Goal: Task Accomplishment & Management: Manage account settings

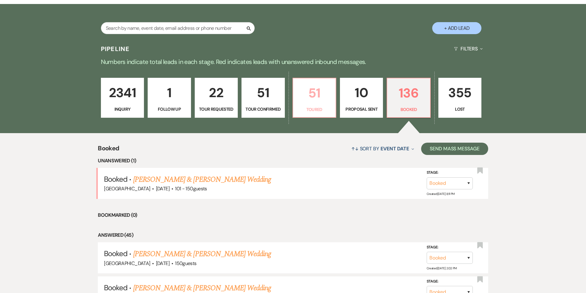
click at [325, 106] on p "Toured" at bounding box center [314, 109] width 35 height 7
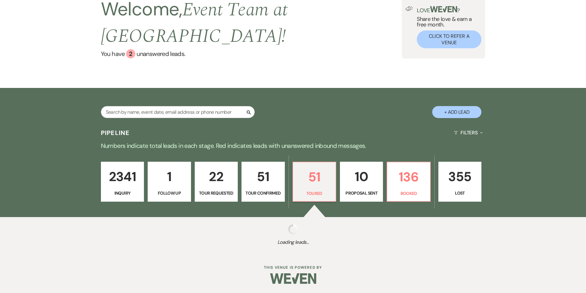
scroll to position [34, 0]
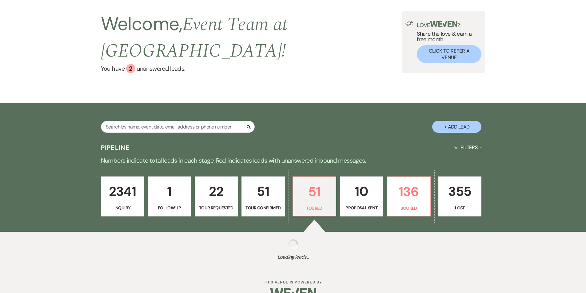
select select "5"
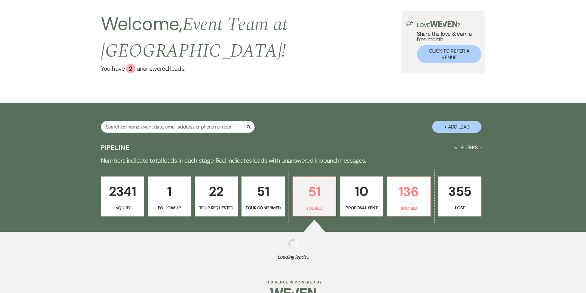
select select "5"
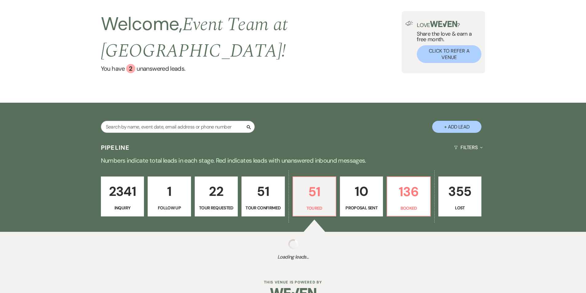
select select "5"
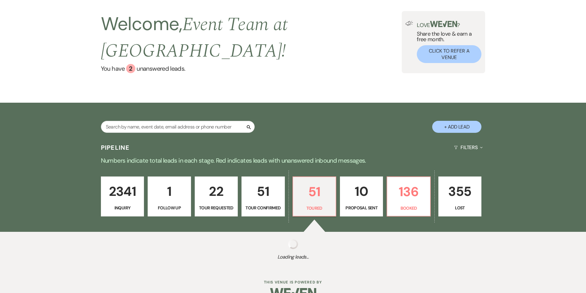
select select "5"
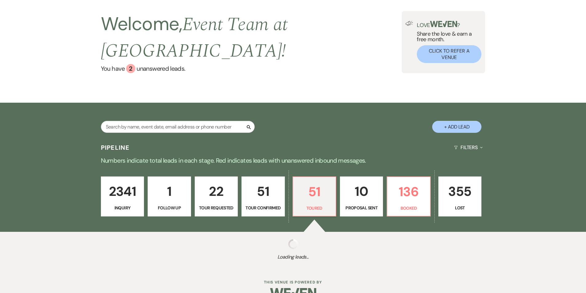
select select "5"
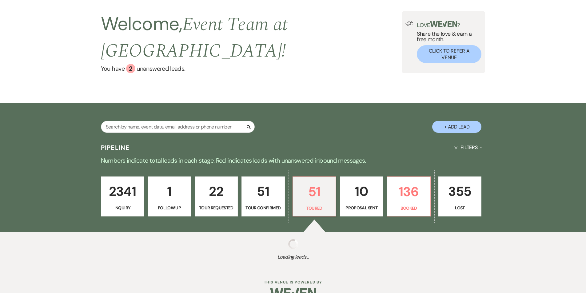
select select "5"
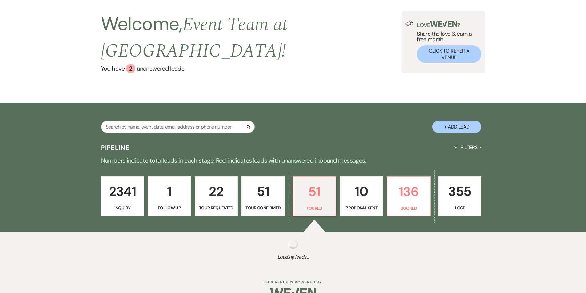
select select "5"
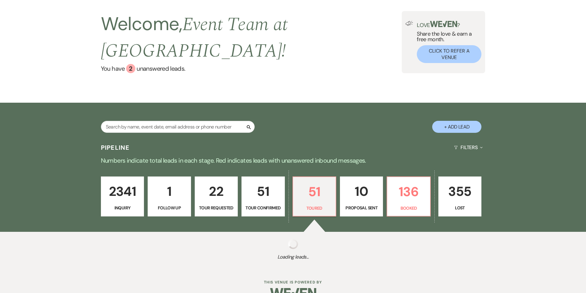
select select "5"
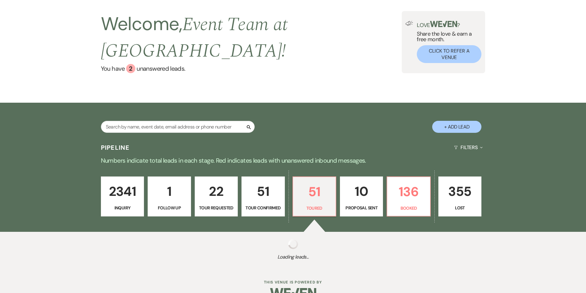
select select "5"
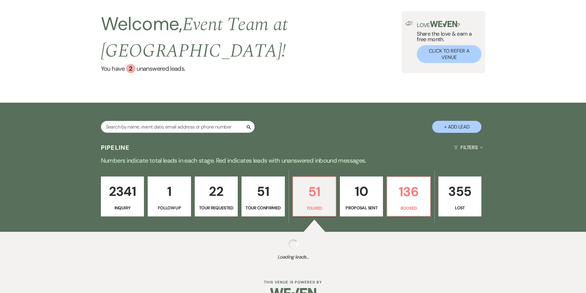
select select "5"
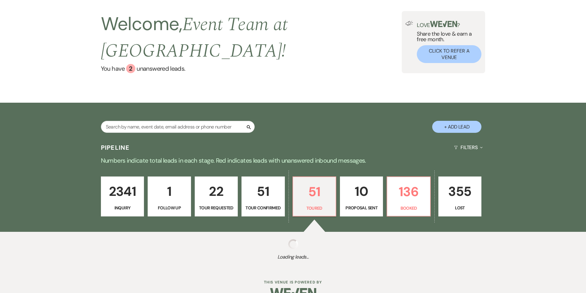
select select "5"
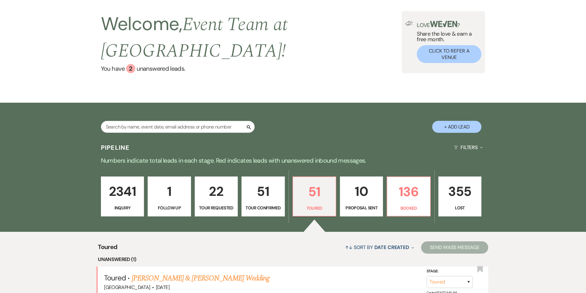
scroll to position [130, 0]
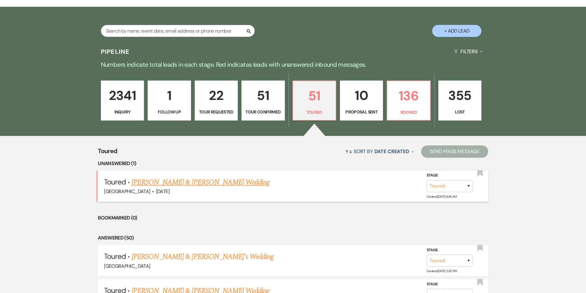
click at [228, 177] on link "[PERSON_NAME] & [PERSON_NAME] Wedding" at bounding box center [201, 182] width 138 height 11
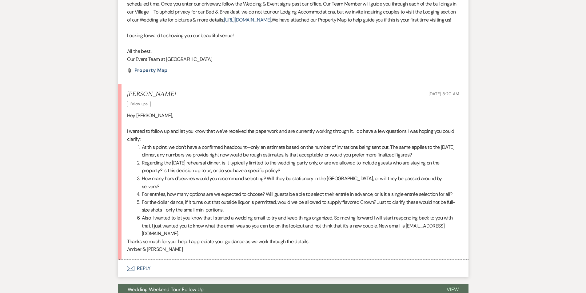
scroll to position [873, 0]
select select "5"
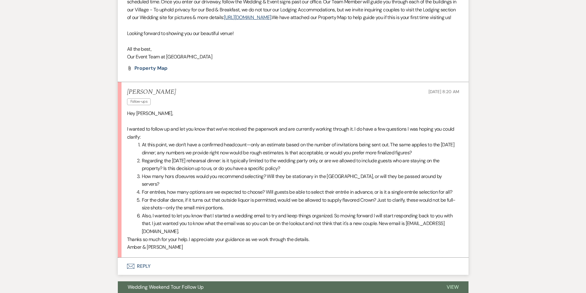
select select "5"
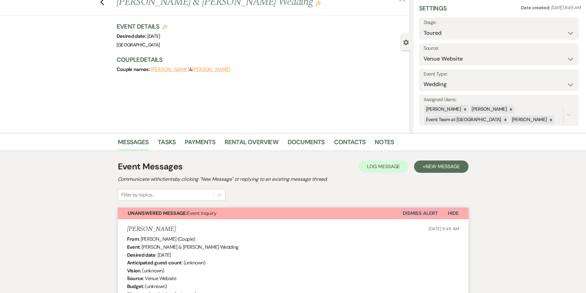
scroll to position [0, 0]
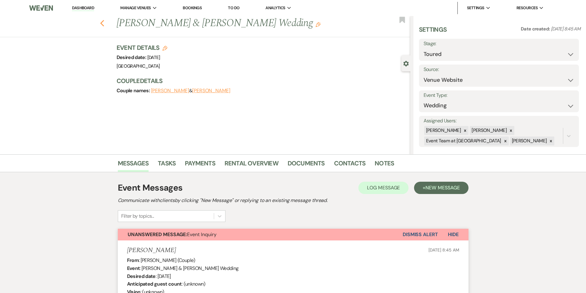
click at [104, 26] on icon "Previous" at bounding box center [102, 23] width 5 height 7
select select "5"
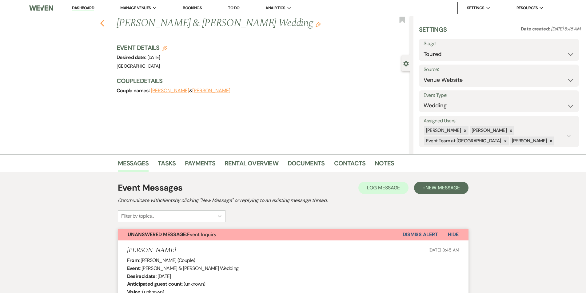
select select "5"
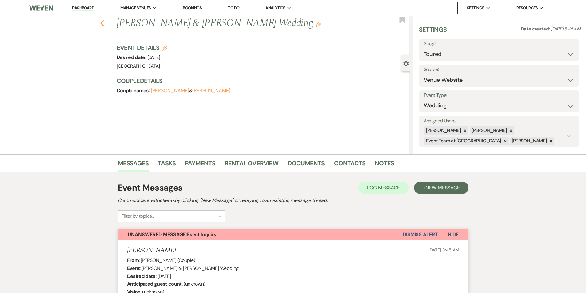
select select "5"
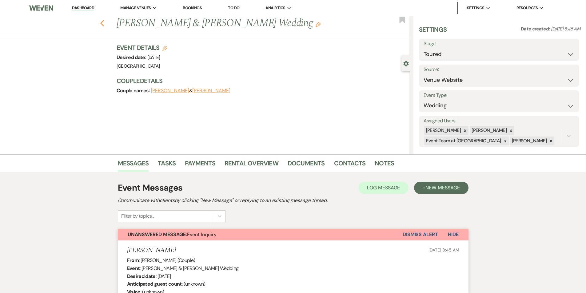
select select "5"
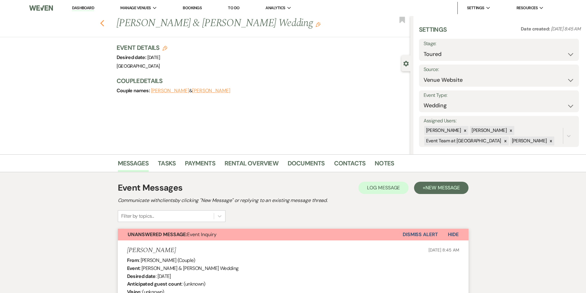
select select "5"
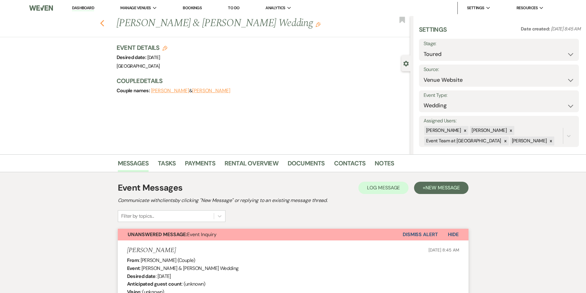
select select "5"
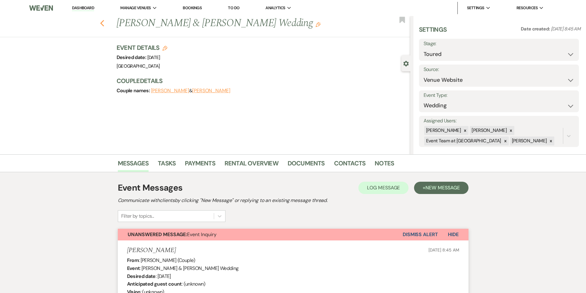
select select "5"
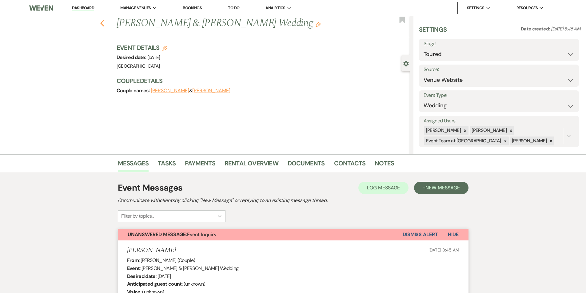
select select "5"
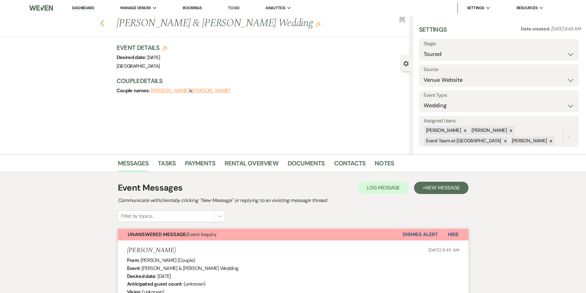
select select "5"
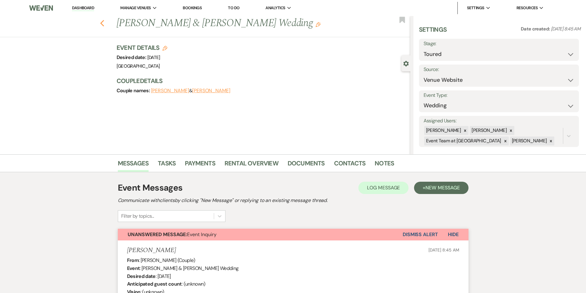
select select "5"
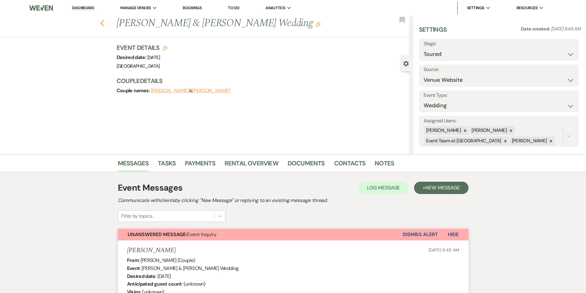
select select "5"
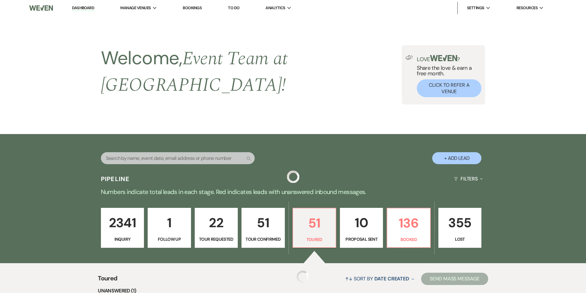
scroll to position [130, 0]
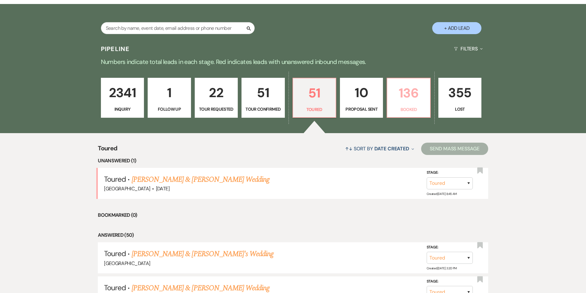
click at [403, 106] on p "Booked" at bounding box center [408, 109] width 35 height 7
select select "7"
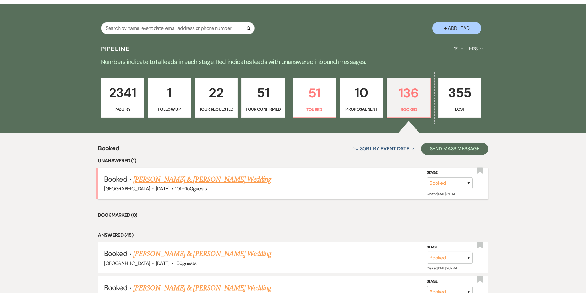
click at [243, 174] on link "[PERSON_NAME] & [PERSON_NAME] Wedding" at bounding box center [202, 179] width 138 height 11
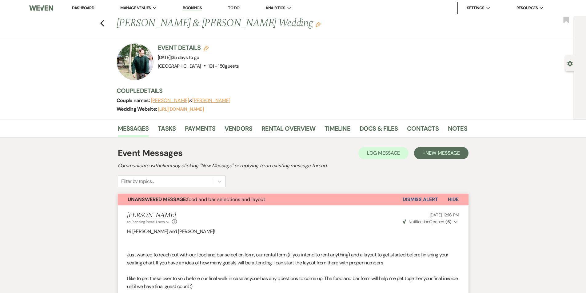
select select "7"
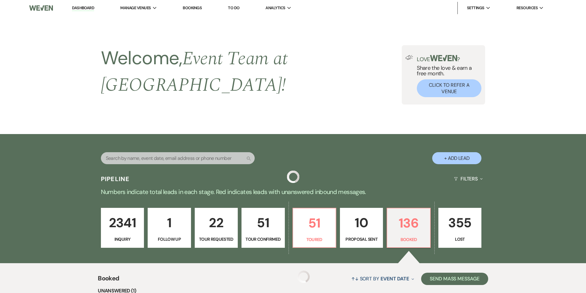
scroll to position [130, 0]
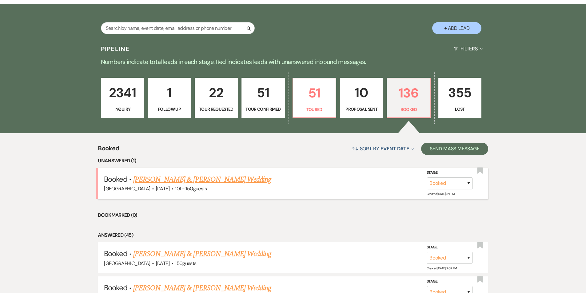
click at [239, 174] on link "[PERSON_NAME] & [PERSON_NAME] Wedding" at bounding box center [202, 179] width 138 height 11
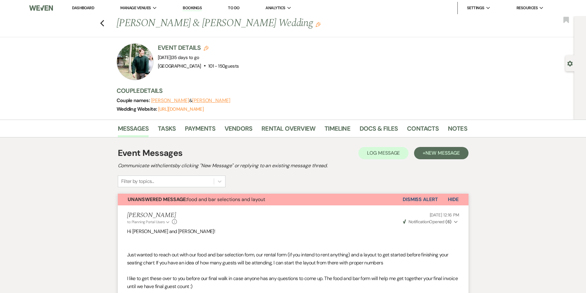
click at [431, 200] on button "Dismiss Alert" at bounding box center [419, 200] width 35 height 12
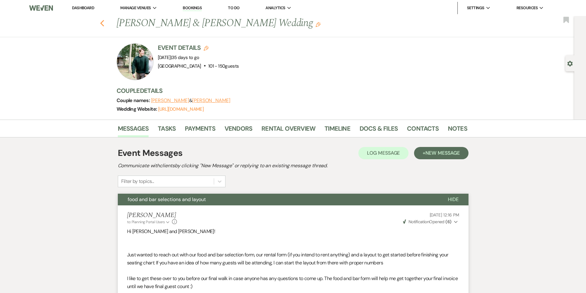
click at [105, 25] on icon "Previous" at bounding box center [102, 23] width 5 height 7
select select "7"
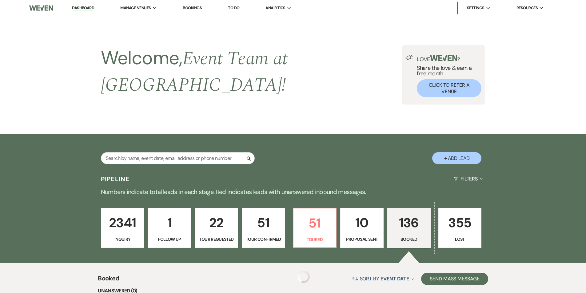
scroll to position [130, 0]
